Goal: Task Accomplishment & Management: Manage account settings

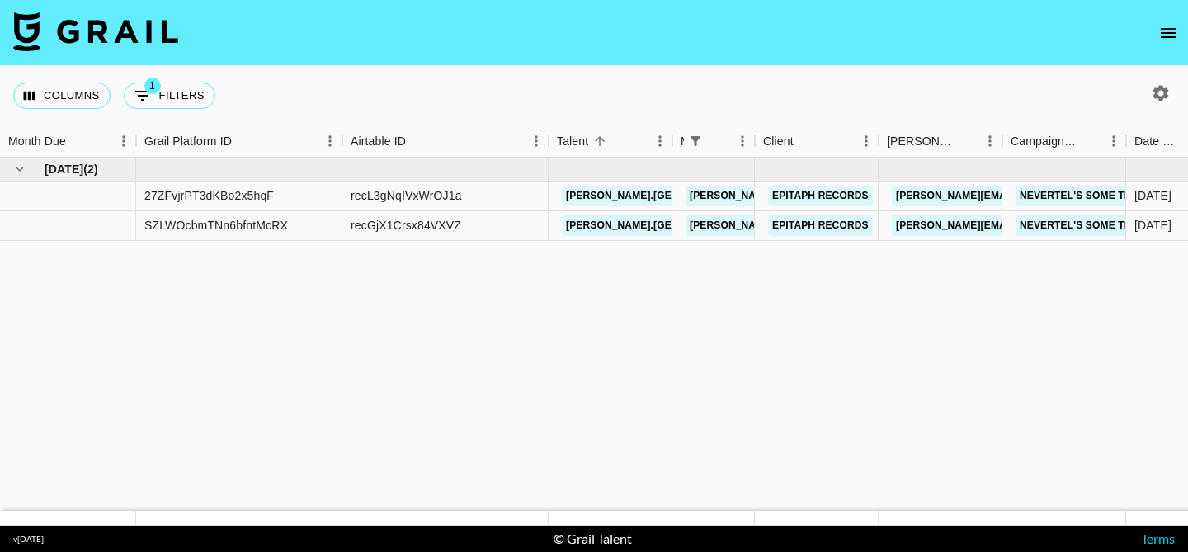
click at [1176, 26] on icon "open drawer" at bounding box center [1169, 33] width 20 height 20
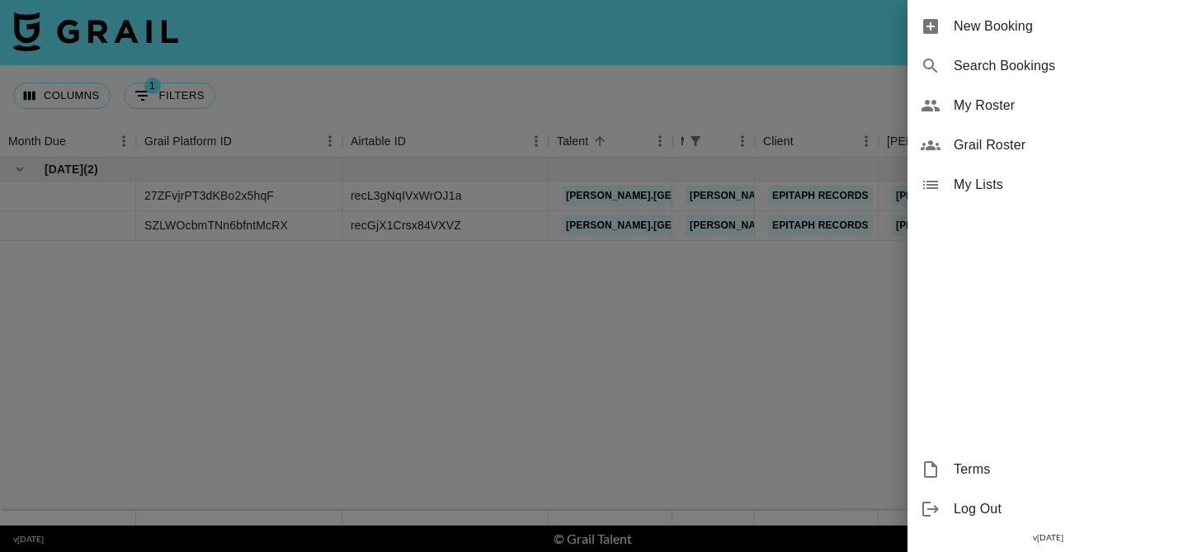
click at [1034, 111] on span "My Roster" at bounding box center [1064, 106] width 221 height 20
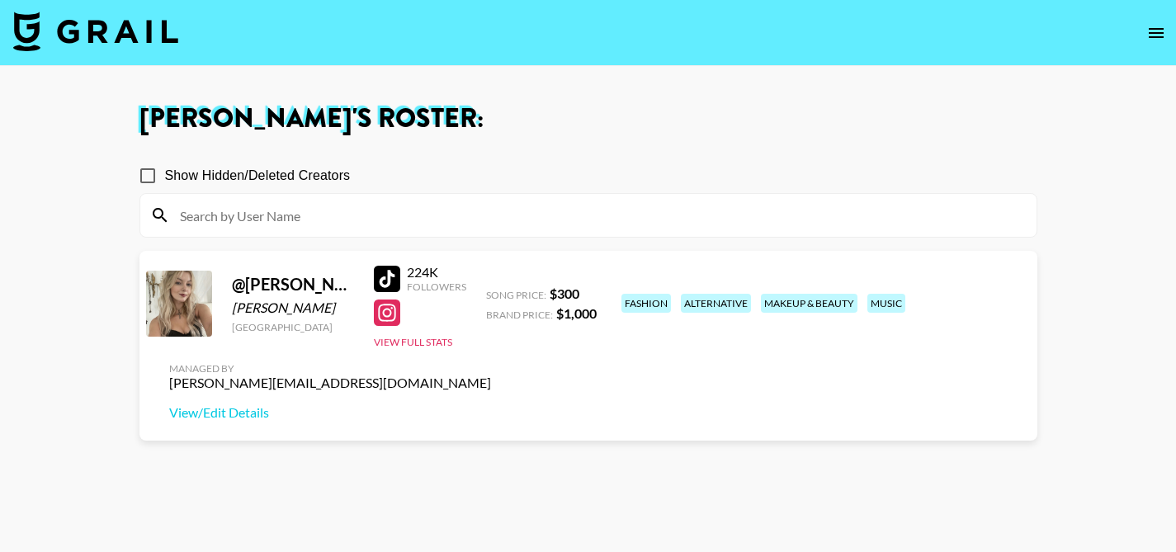
click at [908, 207] on input at bounding box center [598, 215] width 857 height 26
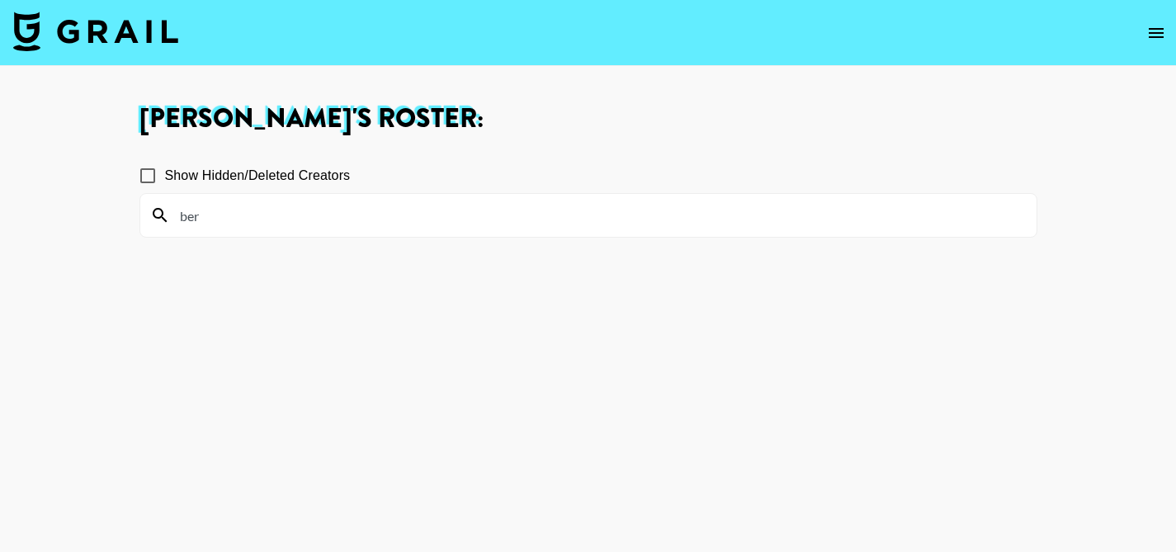
type input "ber"
click at [148, 175] on input "Show Hidden/Deleted Creators" at bounding box center [147, 175] width 35 height 35
checkbox input "false"
click at [1165, 39] on icon "open drawer" at bounding box center [1156, 33] width 20 height 20
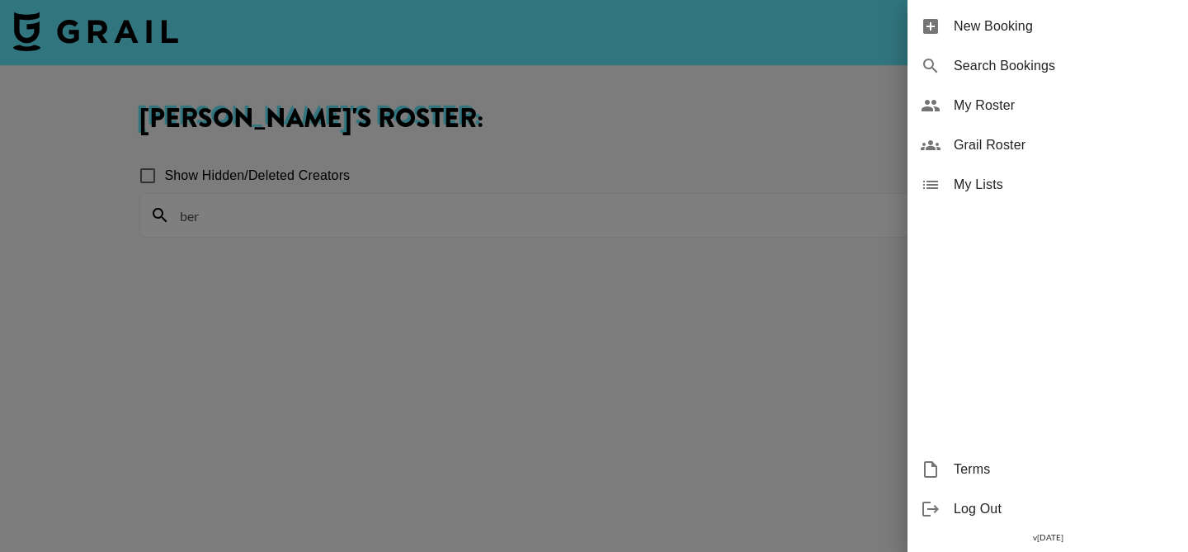
click at [1091, 136] on span "Grail Roster" at bounding box center [1064, 145] width 221 height 20
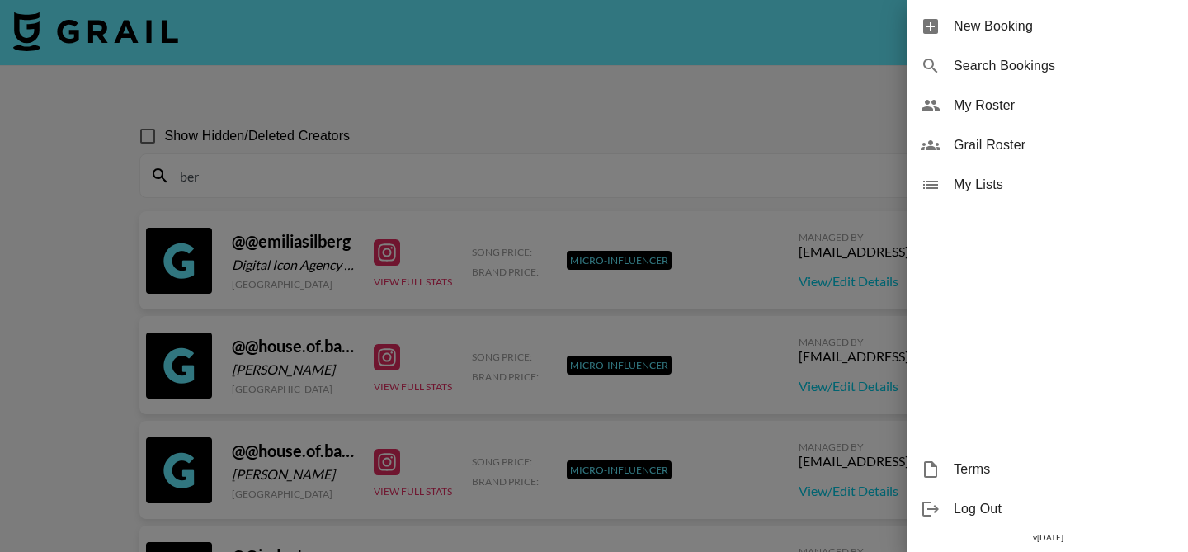
click at [667, 168] on div at bounding box center [594, 276] width 1188 height 552
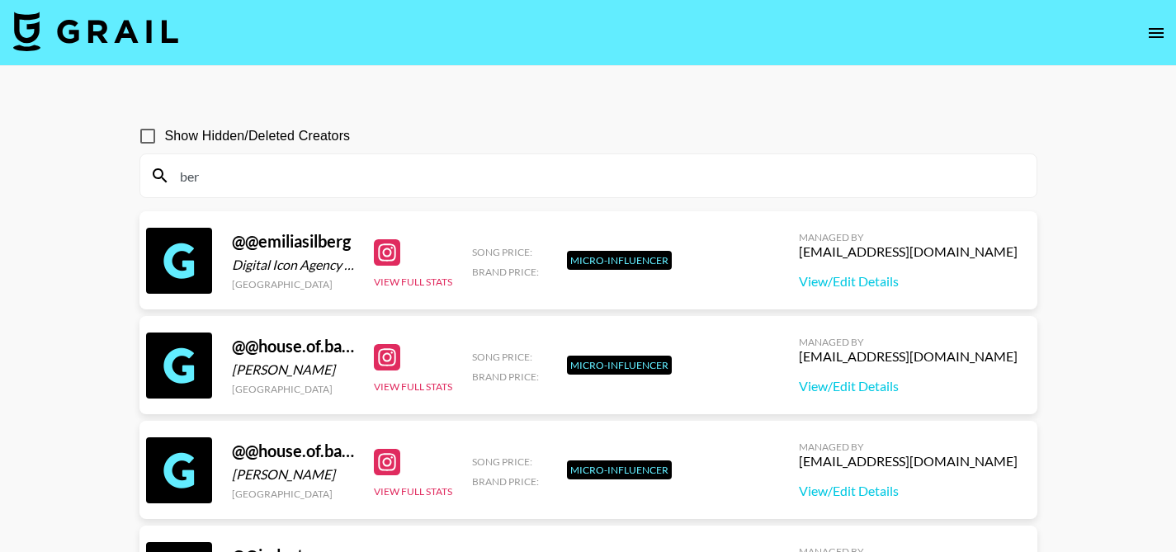
click at [606, 159] on div "ber" at bounding box center [588, 175] width 896 height 43
click at [321, 180] on input "ber" at bounding box center [598, 176] width 857 height 26
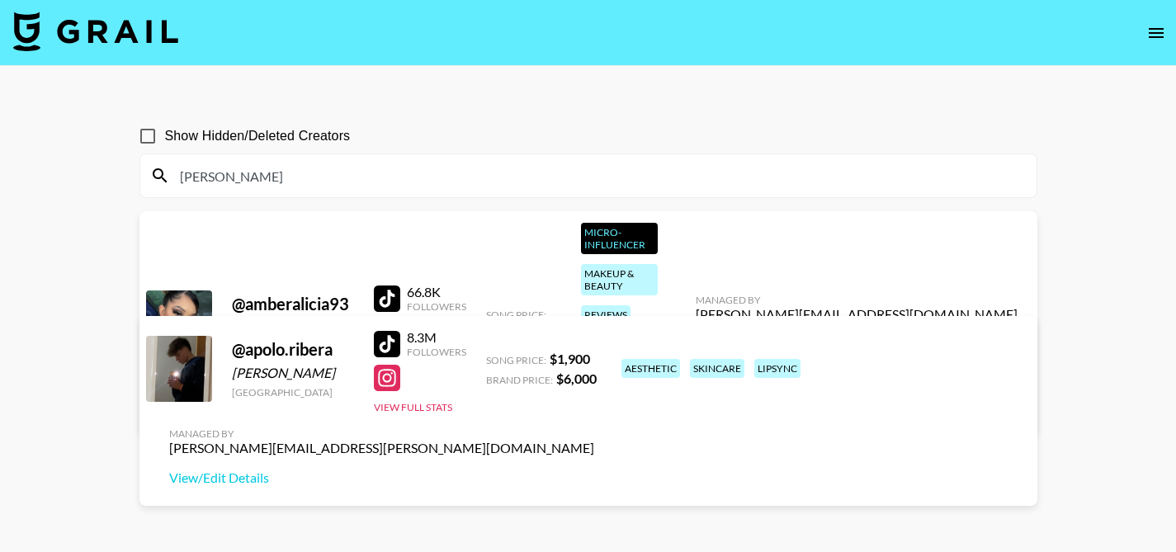
type input "[PERSON_NAME]"
click at [1158, 31] on icon "open drawer" at bounding box center [1156, 33] width 20 height 20
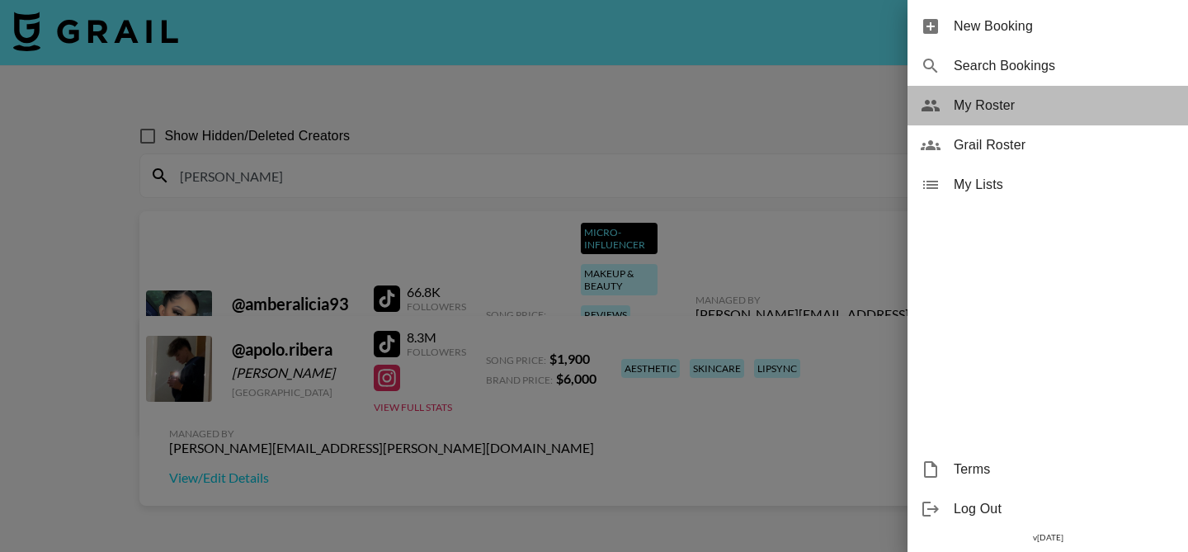
click at [1057, 111] on span "My Roster" at bounding box center [1064, 106] width 221 height 20
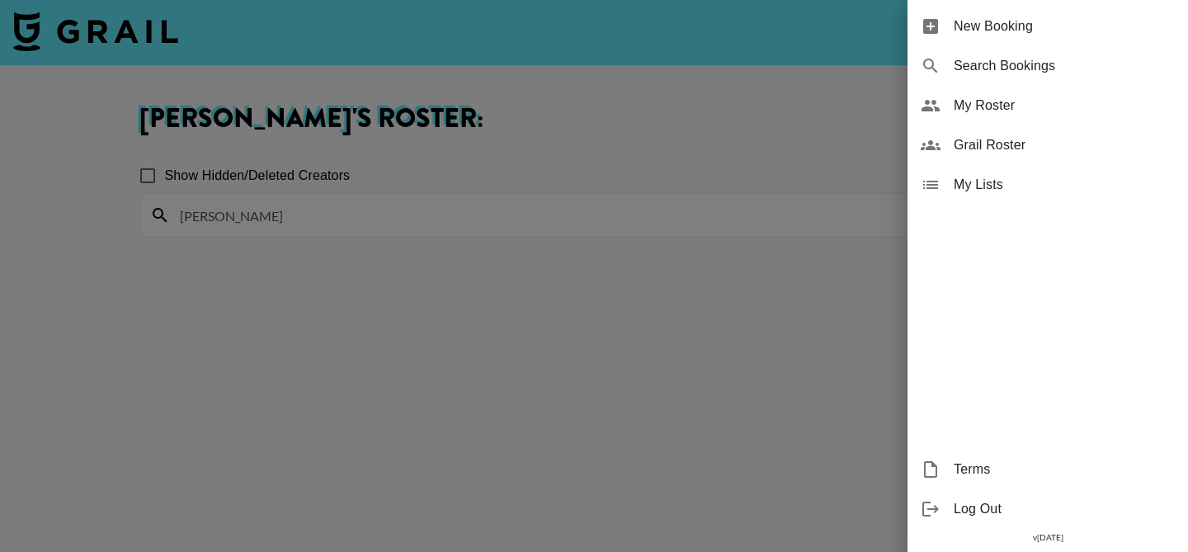
click at [722, 280] on div at bounding box center [594, 276] width 1188 height 552
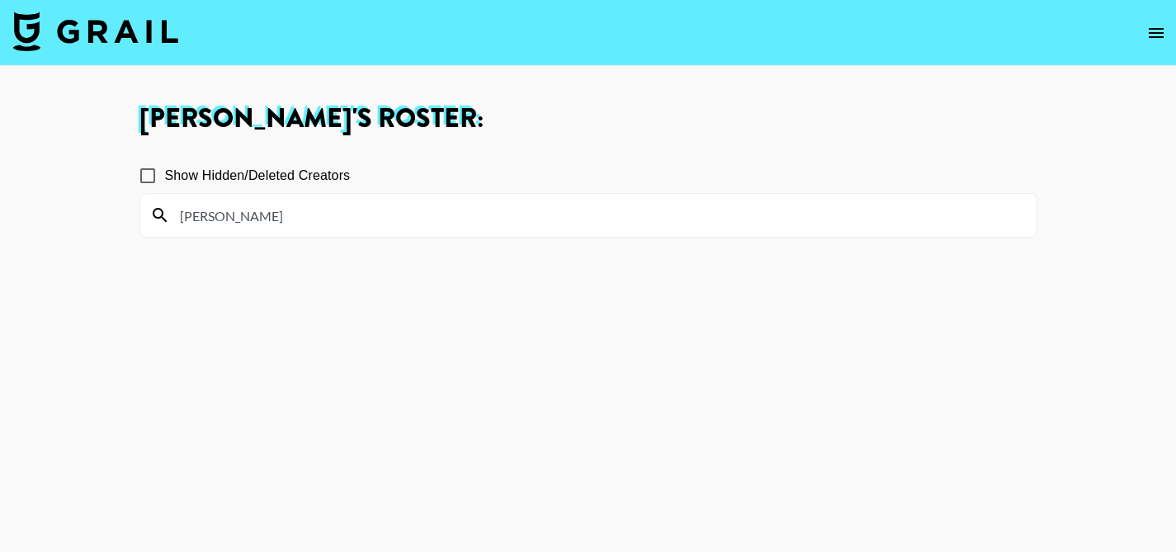
click at [262, 222] on input "[PERSON_NAME]" at bounding box center [598, 215] width 857 height 26
click at [1154, 35] on icon "open drawer" at bounding box center [1156, 33] width 20 height 20
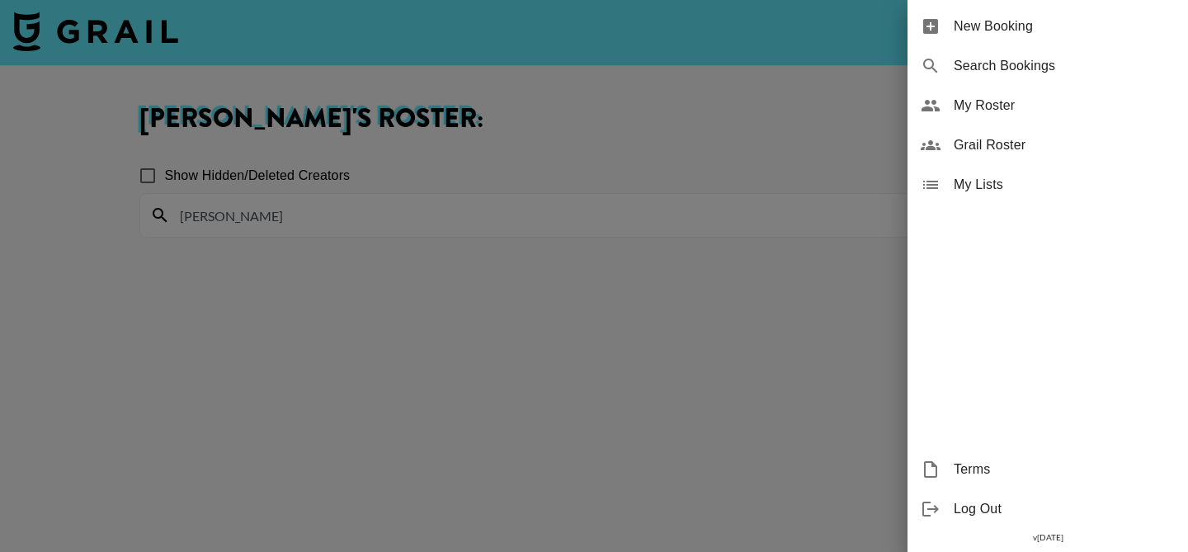
click at [1038, 98] on span "My Roster" at bounding box center [1064, 106] width 221 height 20
click at [1000, 114] on span "My Roster" at bounding box center [1064, 106] width 221 height 20
click at [618, 197] on div at bounding box center [594, 276] width 1188 height 552
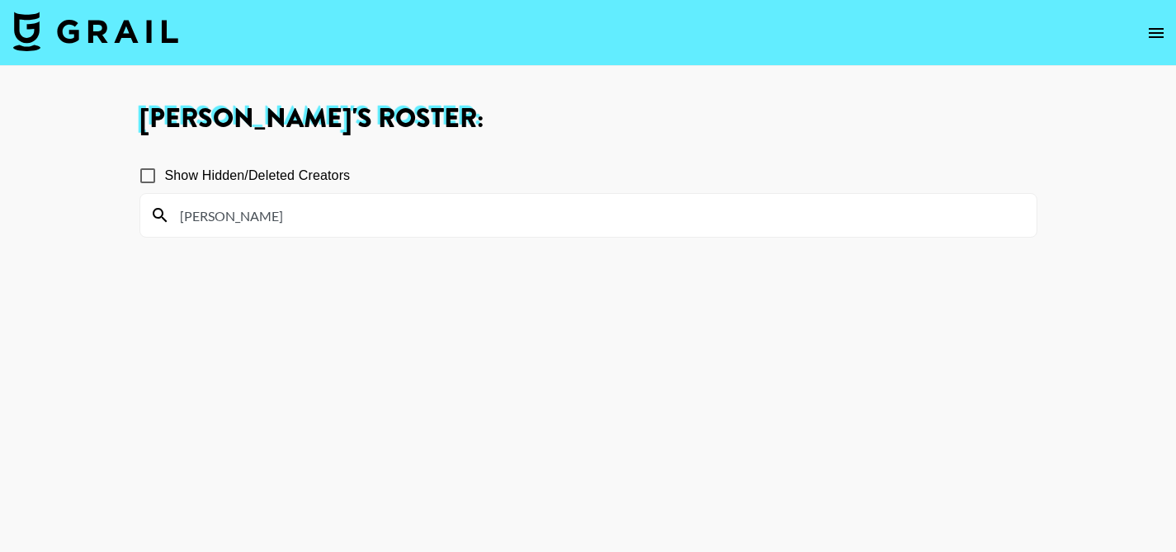
click at [275, 207] on input "[PERSON_NAME]" at bounding box center [598, 215] width 857 height 26
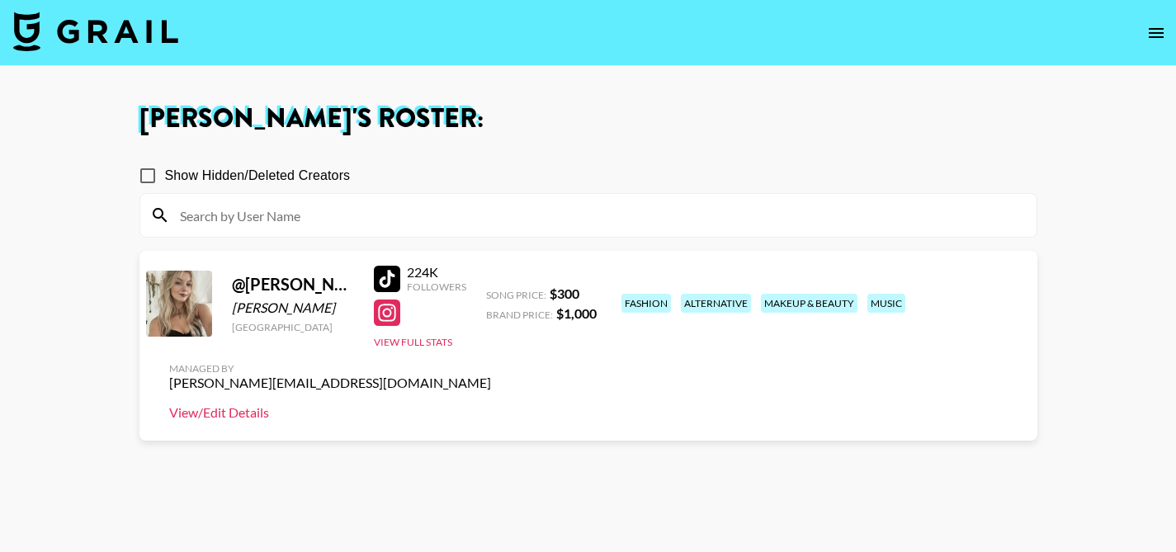
click at [491, 404] on link "View/Edit Details" at bounding box center [330, 412] width 322 height 17
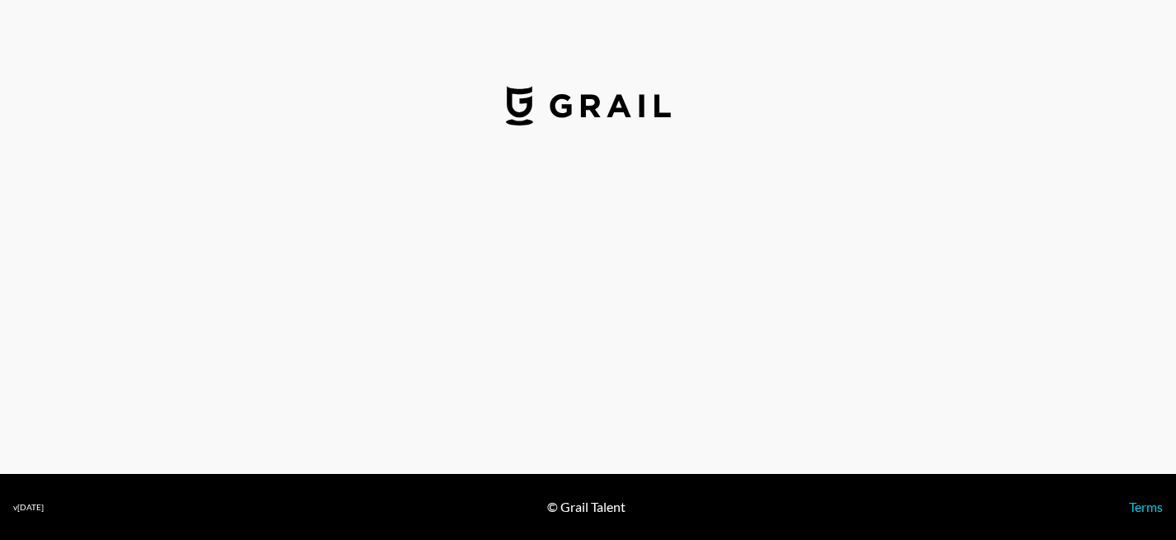
select select "USD"
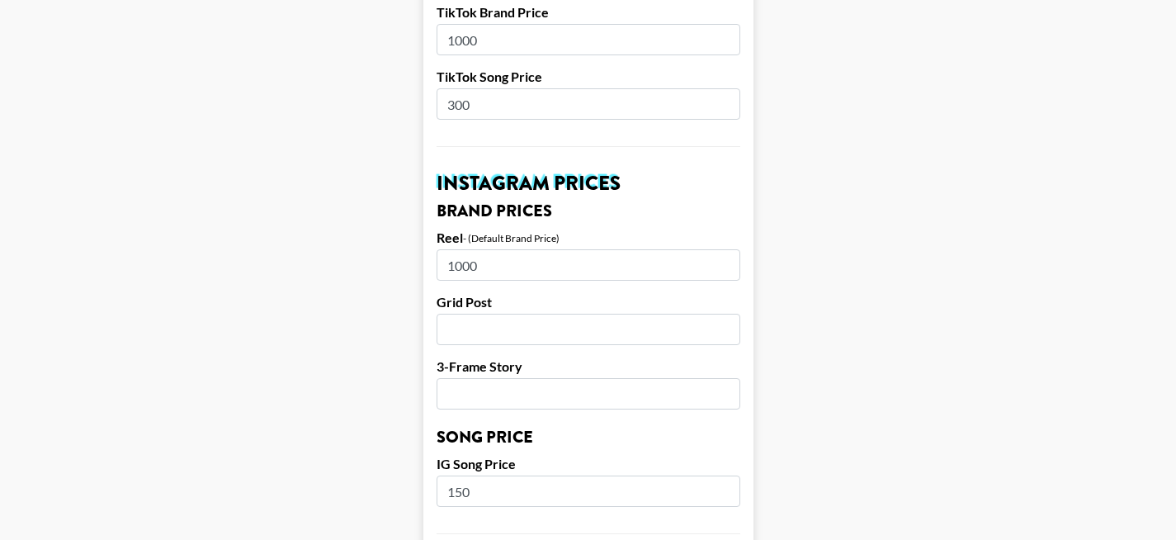
scroll to position [206, 0]
